Goal: Find specific page/section: Find specific page/section

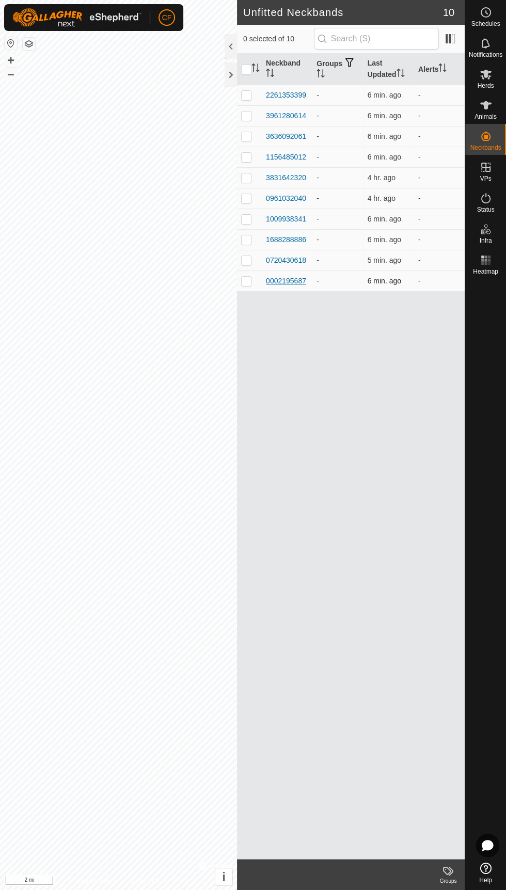
click at [297, 280] on div "0002195687" at bounding box center [286, 281] width 40 height 11
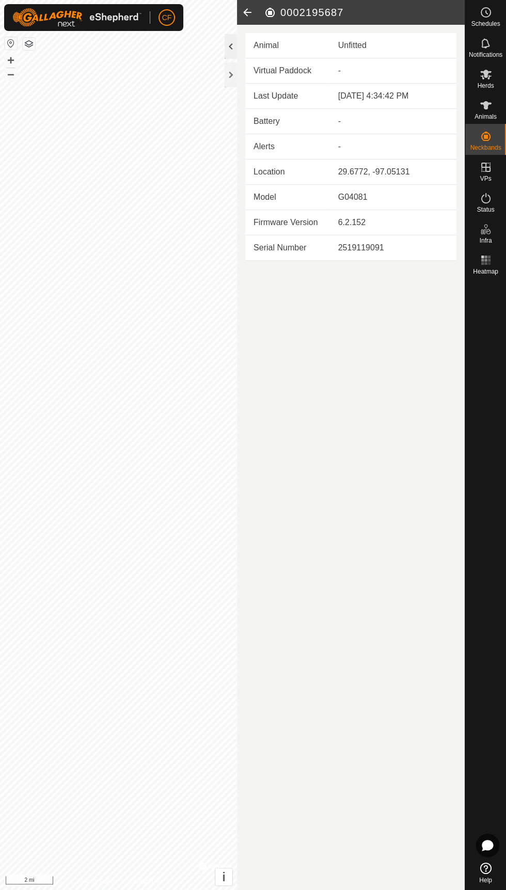
click at [231, 57] on div at bounding box center [231, 46] width 12 height 25
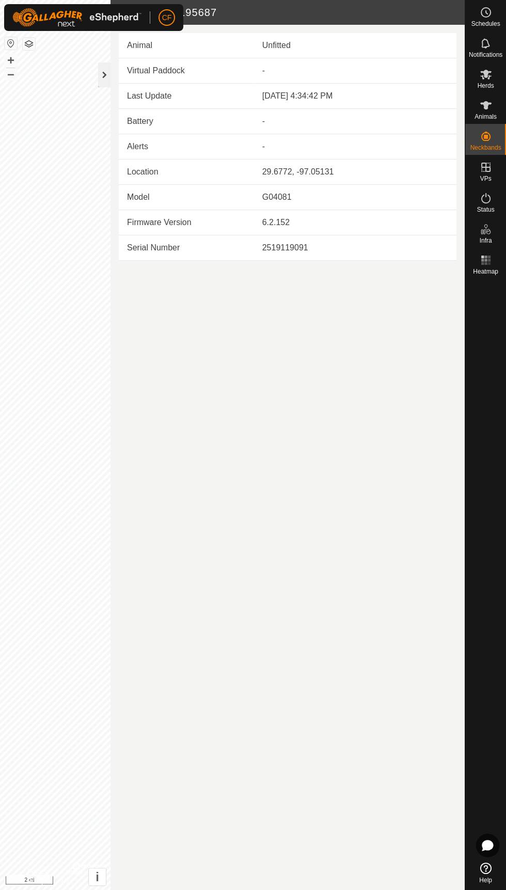
click at [102, 71] on div at bounding box center [104, 74] width 12 height 25
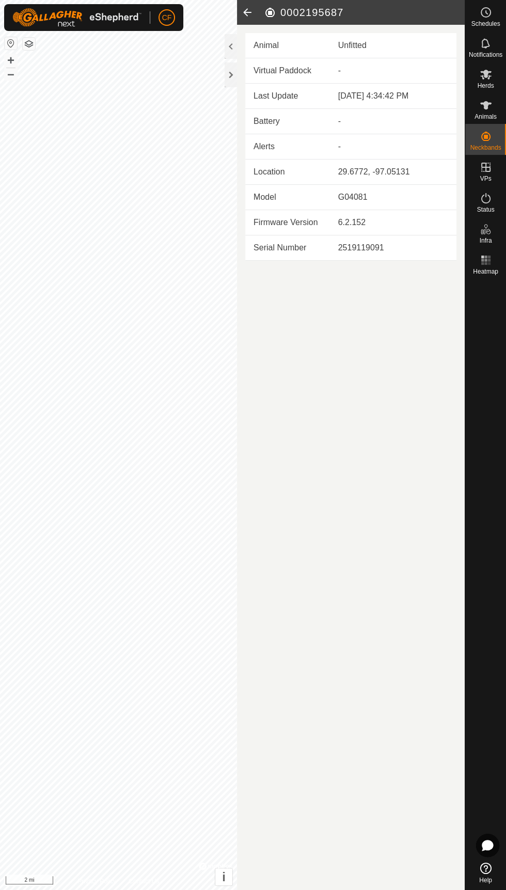
click at [238, 14] on icon at bounding box center [247, 12] width 21 height 25
